Goal: Navigation & Orientation: Understand site structure

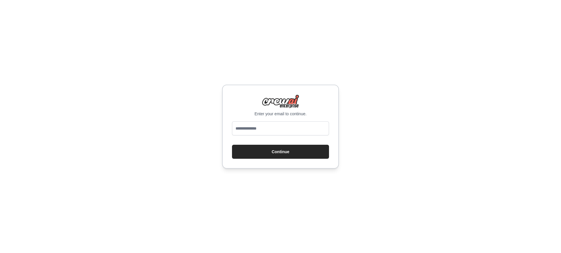
type input "**********"
click at [292, 151] on button "Continue" at bounding box center [280, 152] width 97 height 14
click at [299, 125] on input "email" at bounding box center [280, 129] width 97 height 14
type input "**********"
drag, startPoint x: 286, startPoint y: 153, endPoint x: 292, endPoint y: 155, distance: 6.6
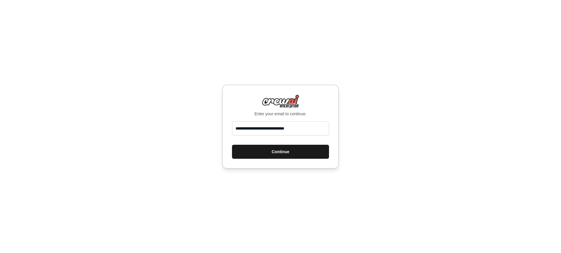
click at [286, 153] on button "Continue" at bounding box center [280, 152] width 97 height 14
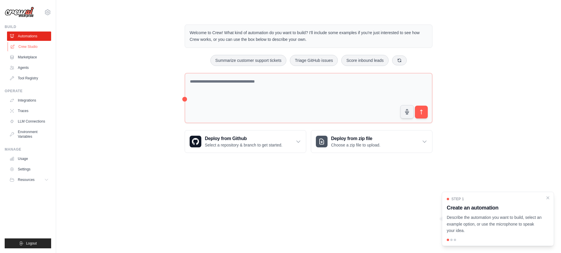
click at [32, 46] on link "Crew Studio" at bounding box center [30, 46] width 44 height 9
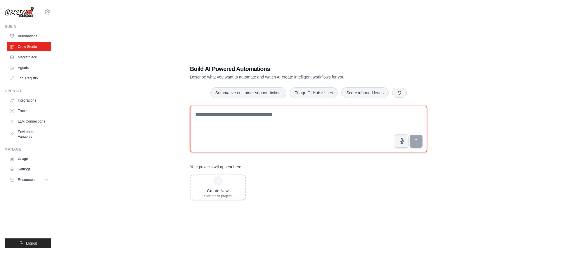
click at [304, 124] on textarea at bounding box center [308, 129] width 237 height 47
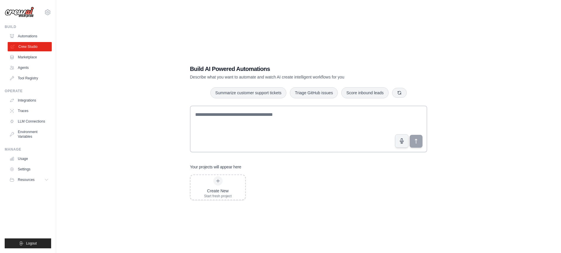
click at [32, 48] on link "Crew Studio" at bounding box center [30, 46] width 44 height 9
click at [49, 13] on icon at bounding box center [47, 12] width 7 height 7
click at [105, 41] on div "Build AI Powered Automations Describe what you want to automate and watch AI cr…" at bounding box center [308, 132] width 486 height 253
click at [44, 36] on link "Automations" at bounding box center [30, 36] width 44 height 9
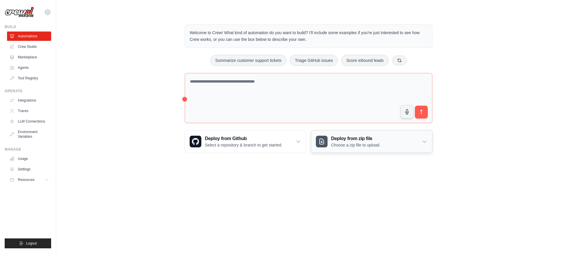
drag, startPoint x: 343, startPoint y: 142, endPoint x: 329, endPoint y: 141, distance: 13.8
click at [343, 142] on p "Choose a zip file to upload." at bounding box center [355, 145] width 49 height 6
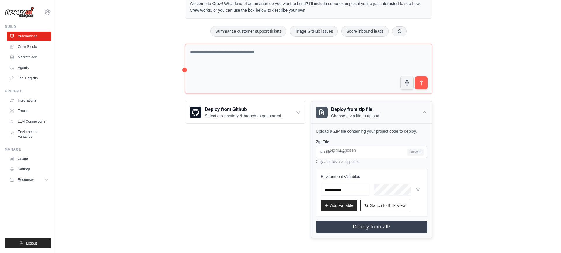
scroll to position [28, 0]
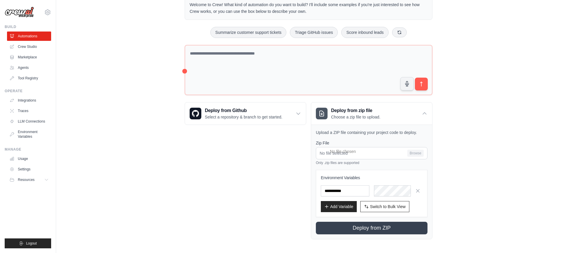
click at [455, 154] on div "Welcome to Crew! What kind of automation do you want to build? I'll include som…" at bounding box center [308, 118] width 486 height 262
click at [18, 46] on link "Crew Studio" at bounding box center [30, 46] width 44 height 9
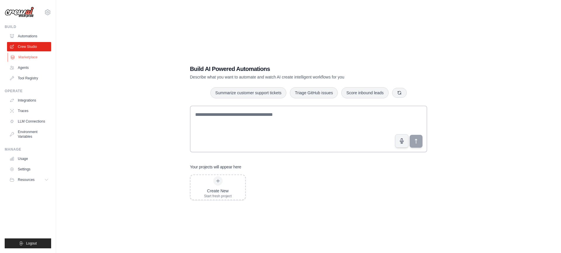
click at [31, 59] on link "Marketplace" at bounding box center [30, 57] width 44 height 9
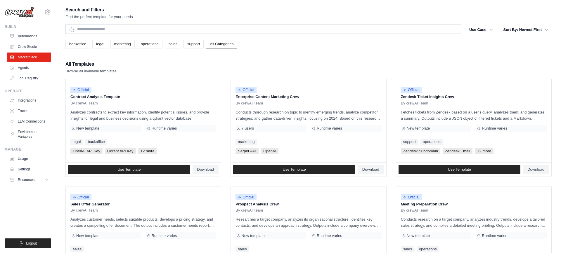
click at [26, 69] on link "Agents" at bounding box center [29, 67] width 44 height 9
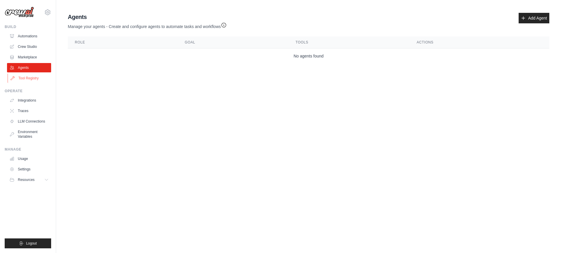
click at [40, 77] on link "Tool Registry" at bounding box center [30, 78] width 44 height 9
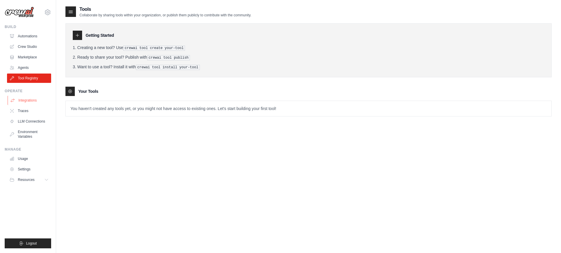
click at [27, 102] on link "Integrations" at bounding box center [30, 100] width 44 height 9
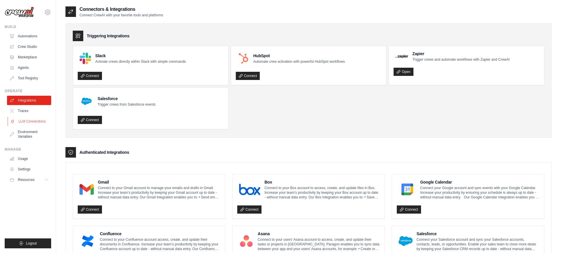
click at [21, 119] on link "LLM Connections" at bounding box center [30, 121] width 44 height 9
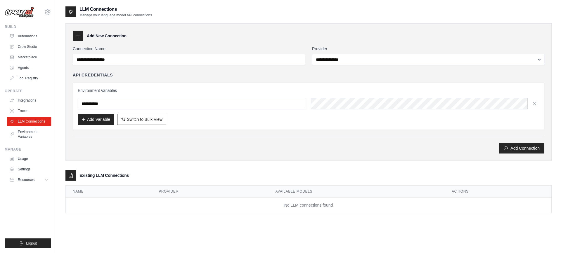
scroll to position [12, 0]
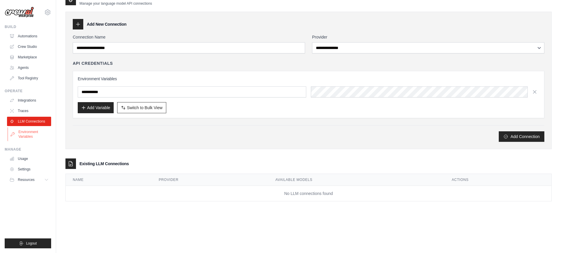
click at [21, 138] on link "Environment Variables" at bounding box center [30, 134] width 44 height 14
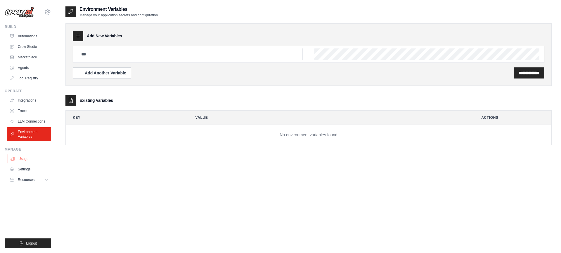
click at [36, 162] on link "Usage" at bounding box center [30, 158] width 44 height 9
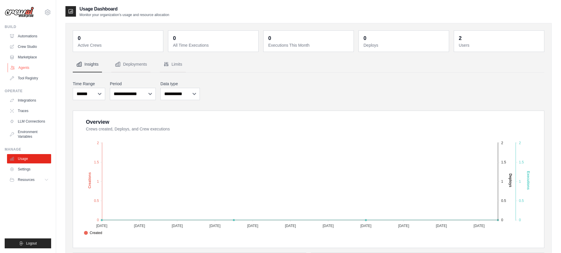
scroll to position [1, 0]
click at [25, 63] on link "Agents" at bounding box center [30, 67] width 44 height 9
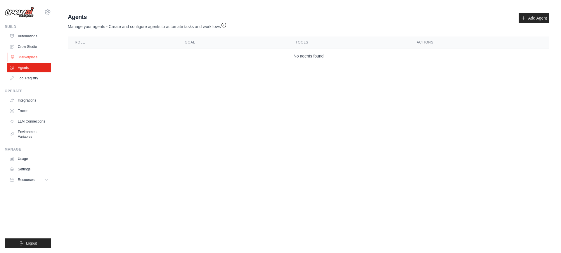
click at [26, 57] on link "Marketplace" at bounding box center [30, 57] width 44 height 9
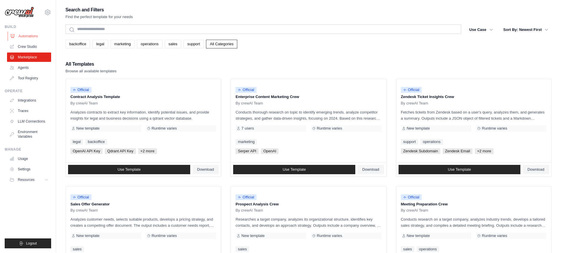
click at [37, 37] on link "Automations" at bounding box center [30, 36] width 44 height 9
